Goal: Find specific page/section: Find specific page/section

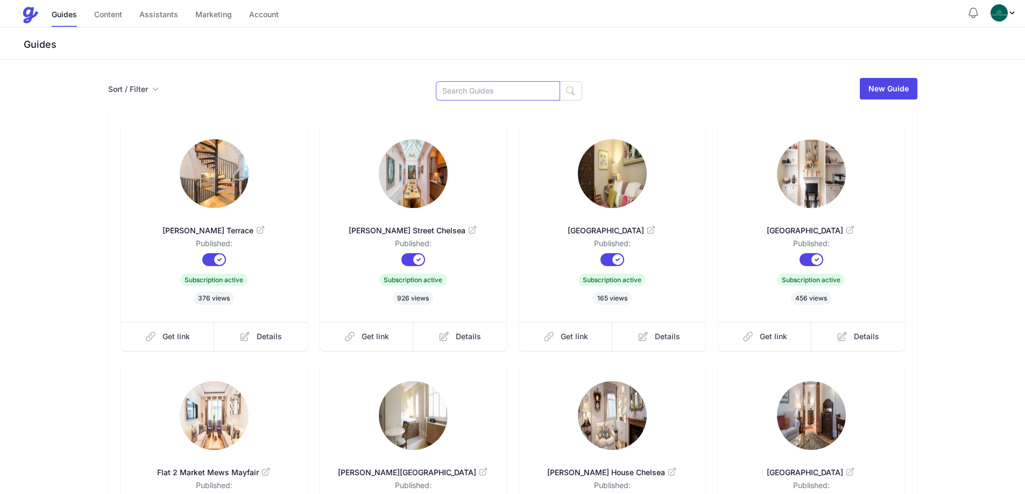
click at [509, 84] on input at bounding box center [498, 90] width 124 height 19
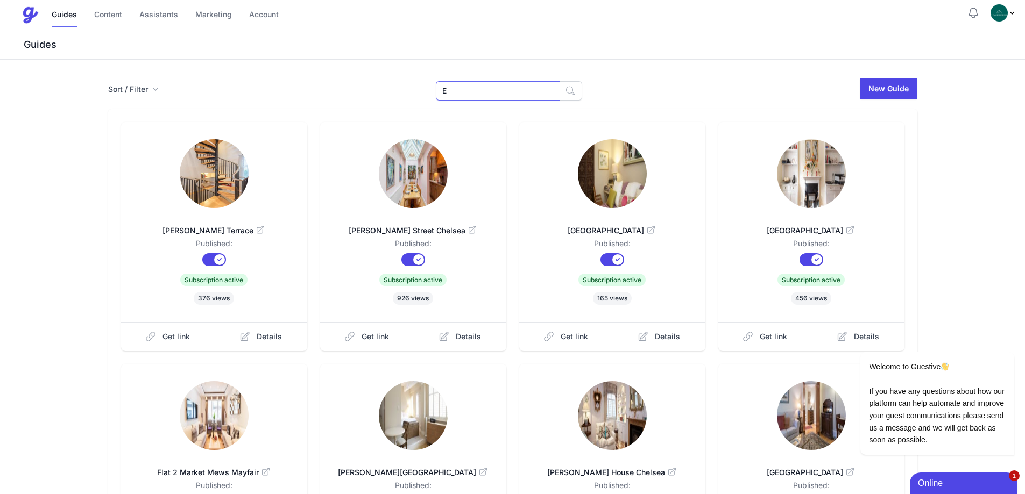
type input "Embankment"
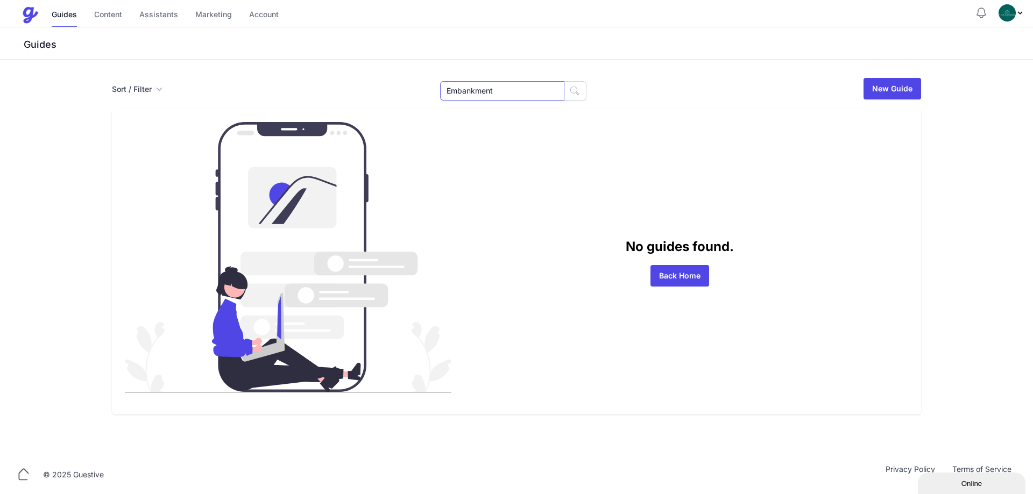
click at [486, 89] on input "Embankment" at bounding box center [502, 90] width 124 height 19
type input "Chelsea"
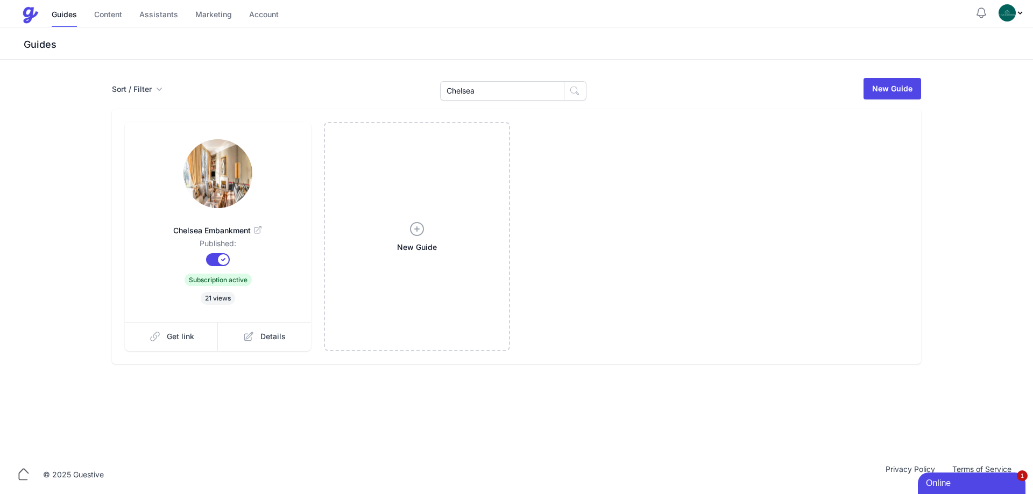
click at [251, 173] on img at bounding box center [217, 173] width 69 height 69
click at [502, 91] on input "Chelsea" at bounding box center [502, 90] width 124 height 19
paste input "Alderney"
type input "Alderney"
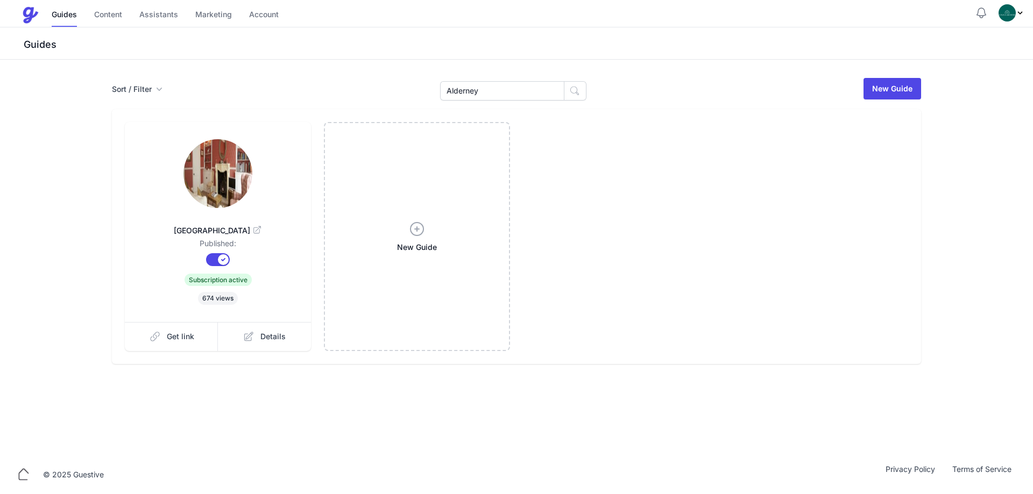
click at [209, 182] on img at bounding box center [217, 173] width 69 height 69
click at [491, 107] on div "Sort / Filter Sort Name Created Unsorted All Published Unpublished Archived Ald…" at bounding box center [516, 220] width 826 height 287
click at [478, 94] on input "Alderney" at bounding box center [502, 90] width 124 height 19
drag, startPoint x: 478, startPoint y: 94, endPoint x: 480, endPoint y: 102, distance: 9.0
click at [480, 102] on div "Sort / Filter Sort Name Created Unsorted All Published Unpublished Archived Ald…" at bounding box center [516, 220] width 826 height 287
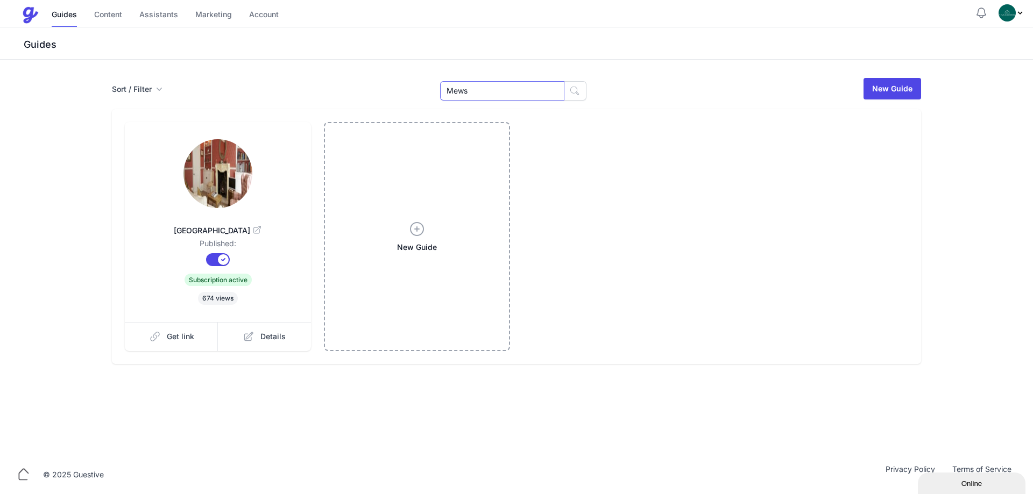
type input "Mews"
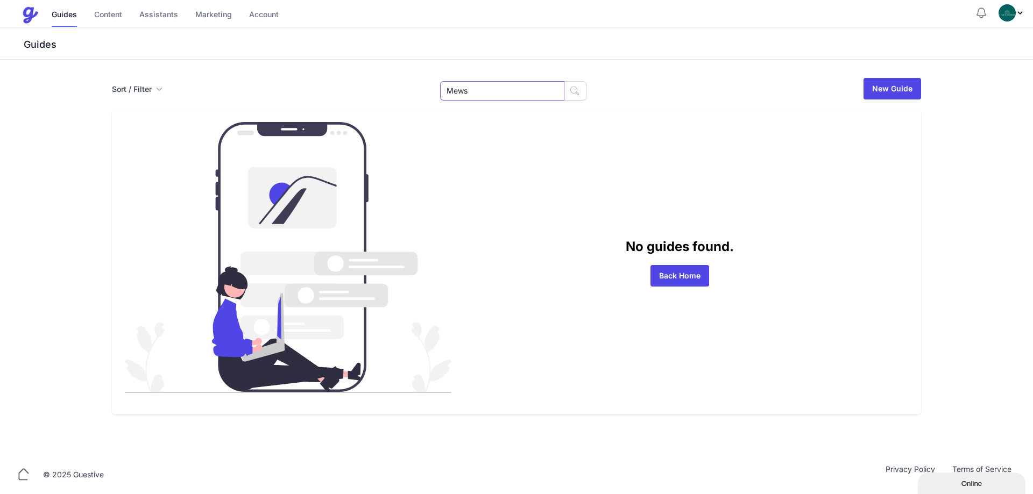
click at [457, 84] on input "Mews" at bounding box center [502, 90] width 124 height 19
type input "Market"
click at [487, 104] on div "Sort / Filter Sort Name Created Unsorted All Published Unpublished Archived Mar…" at bounding box center [516, 246] width 826 height 338
click at [473, 88] on input "Market" at bounding box center [502, 90] width 124 height 19
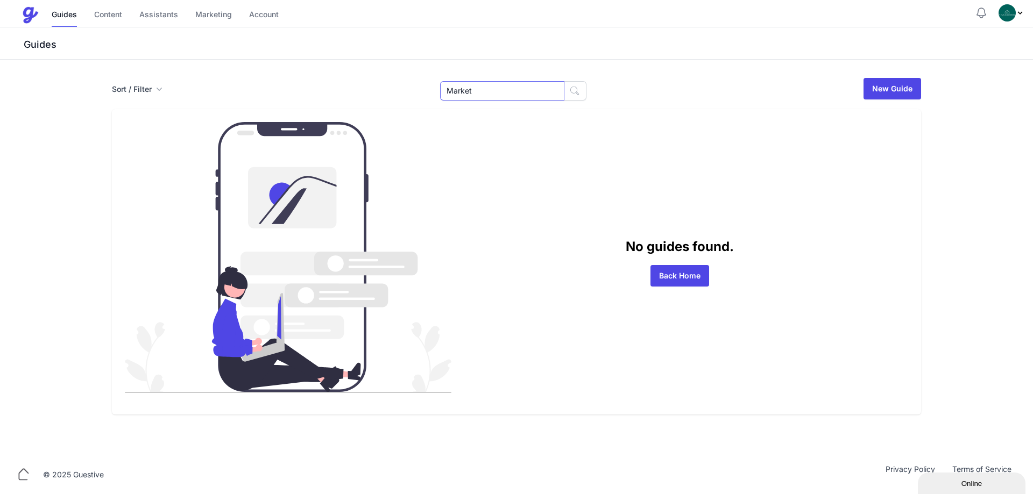
click at [473, 88] on input "Market" at bounding box center [502, 90] width 124 height 19
type input "Nevill"
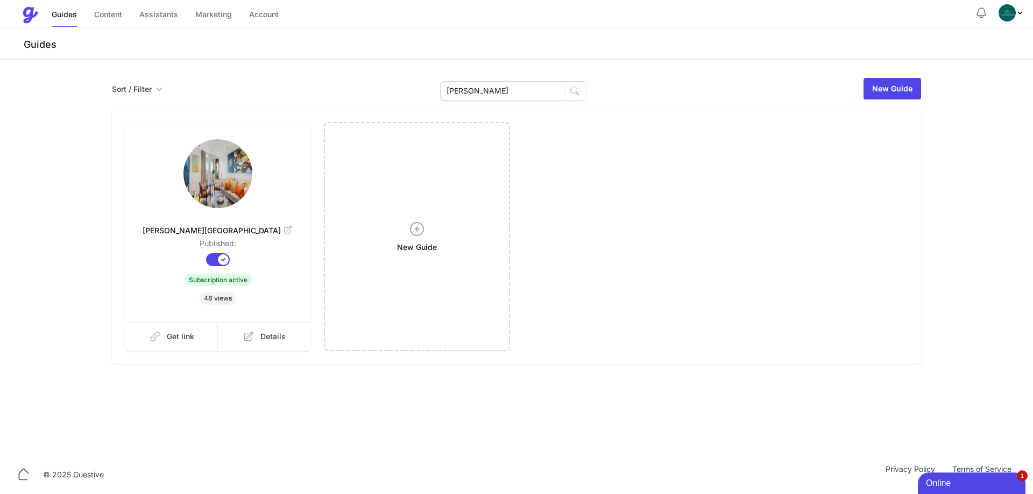
click at [254, 174] on link at bounding box center [218, 174] width 152 height 71
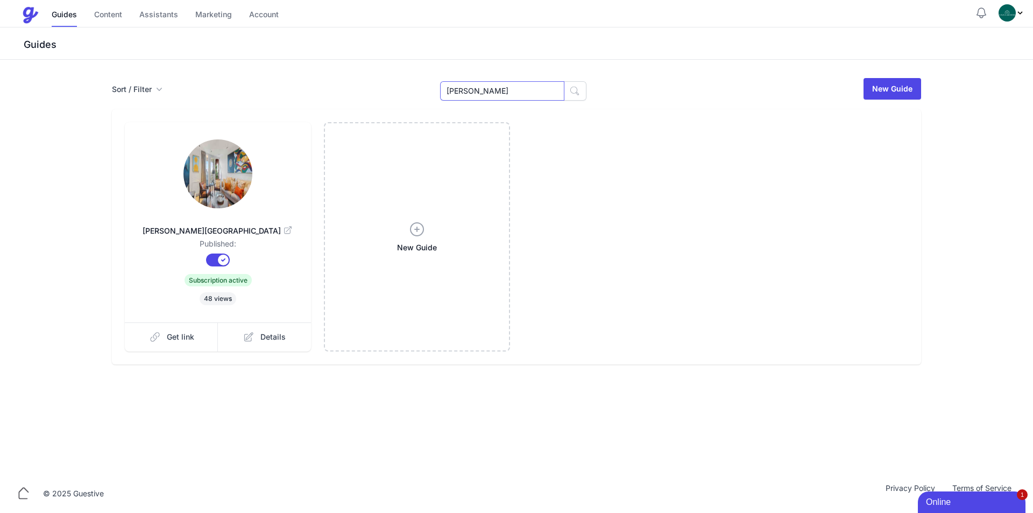
drag, startPoint x: 479, startPoint y: 94, endPoint x: 245, endPoint y: 68, distance: 235.4
click at [265, 69] on div "Sort / Filter Sort Name Created Unsorted All Published Unpublished Archived Nev…" at bounding box center [516, 267] width 1033 height 414
type input "Lexham"
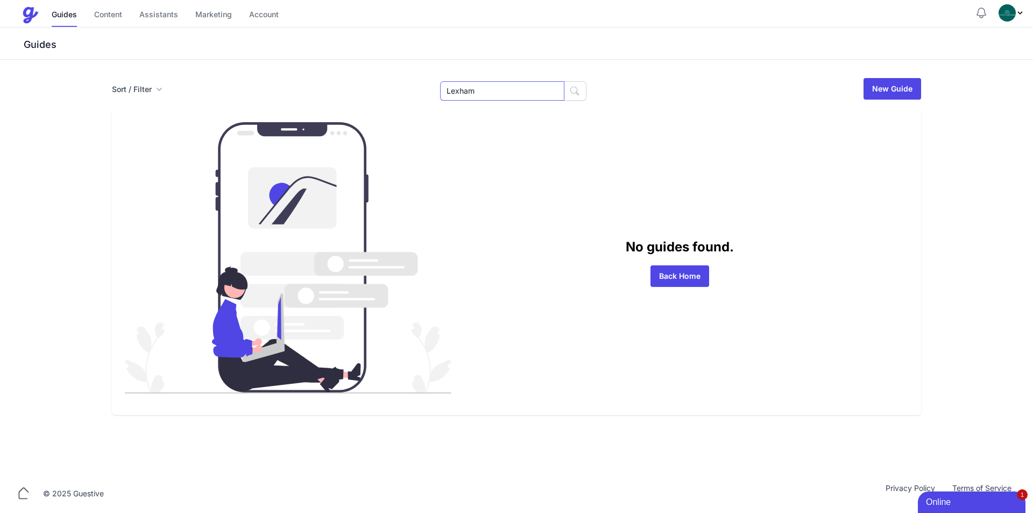
drag, startPoint x: 418, startPoint y: 90, endPoint x: 381, endPoint y: 97, distance: 37.9
click at [375, 93] on div "Sort / Filter Sort Name Created Unsorted All Published Unpublished Archived Lex…" at bounding box center [516, 89] width 809 height 24
type input "Garden"
click at [529, 98] on input "Garden" at bounding box center [502, 90] width 124 height 19
paste input "Thurloe"
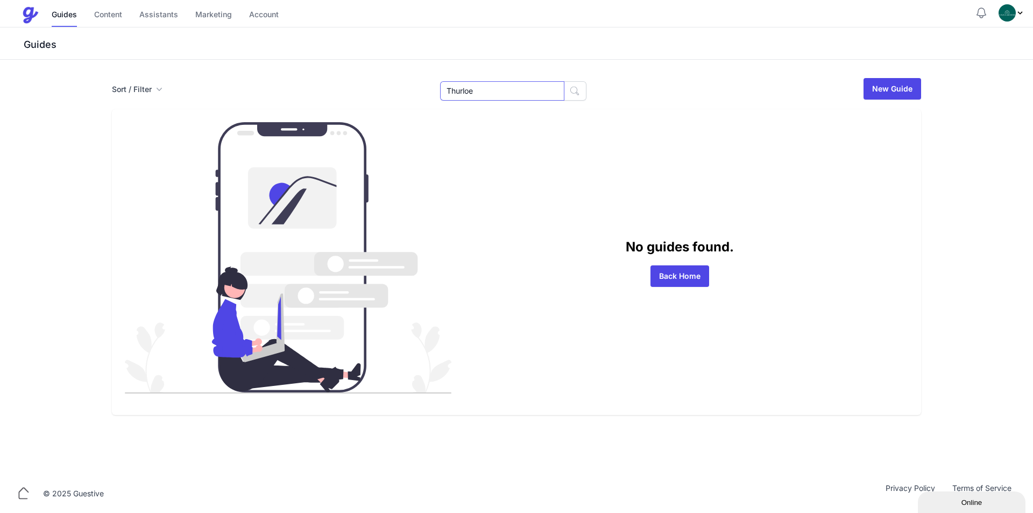
type input "Thurloe"
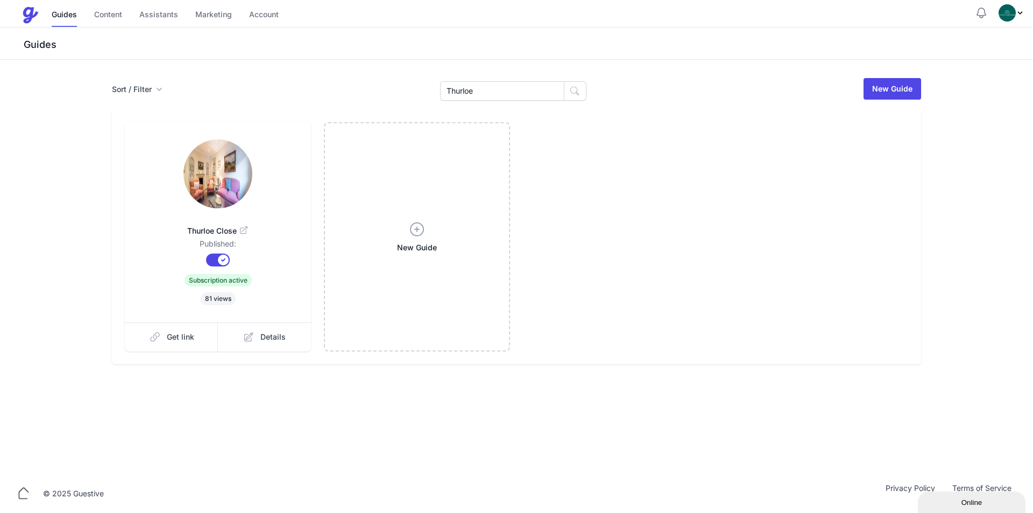
click at [254, 205] on link at bounding box center [218, 174] width 152 height 71
drag, startPoint x: 520, startPoint y: 102, endPoint x: 509, endPoint y: 96, distance: 11.5
click at [516, 101] on div "Sort / Filter Sort Name Created Unsorted All Published Unpublished Archived Thu…" at bounding box center [516, 220] width 826 height 287
click at [508, 95] on input "Thurloe" at bounding box center [502, 90] width 124 height 19
paste input "Cranley"
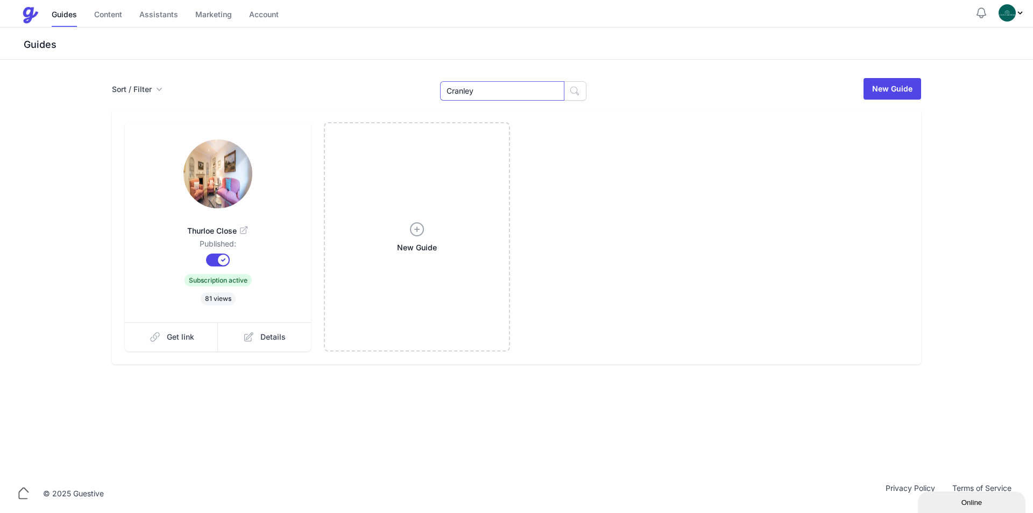
type input "Cranley"
click at [254, 175] on link at bounding box center [218, 174] width 152 height 71
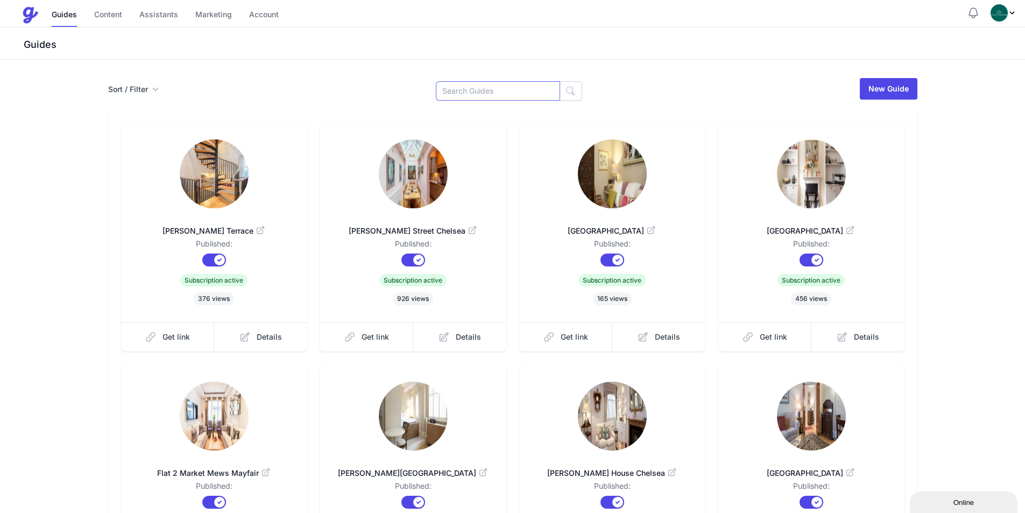
click at [491, 88] on input at bounding box center [498, 90] width 124 height 19
type input "Sloane"
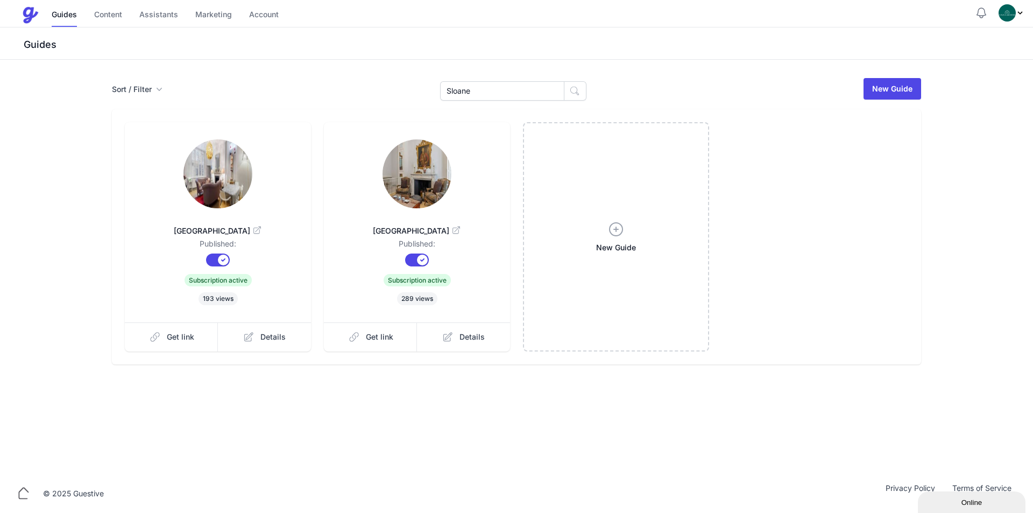
click at [427, 180] on img at bounding box center [416, 173] width 69 height 69
click at [232, 184] on img at bounding box center [217, 173] width 69 height 69
click at [424, 178] on img at bounding box center [416, 173] width 69 height 69
click at [241, 169] on img at bounding box center [217, 173] width 69 height 69
